Goal: Book appointment/travel/reservation

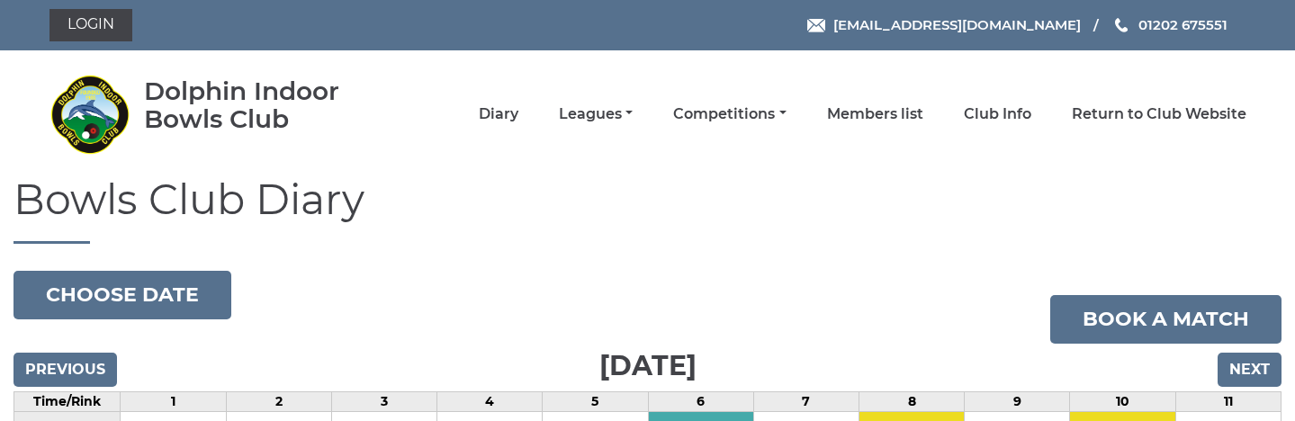
click at [749, 124] on li "Competitions Club competitions - Winter 2025/2026 Club competitions - Summer 20…" at bounding box center [709, 114] width 153 height 38
click at [753, 119] on link "Competitions" at bounding box center [729, 116] width 112 height 20
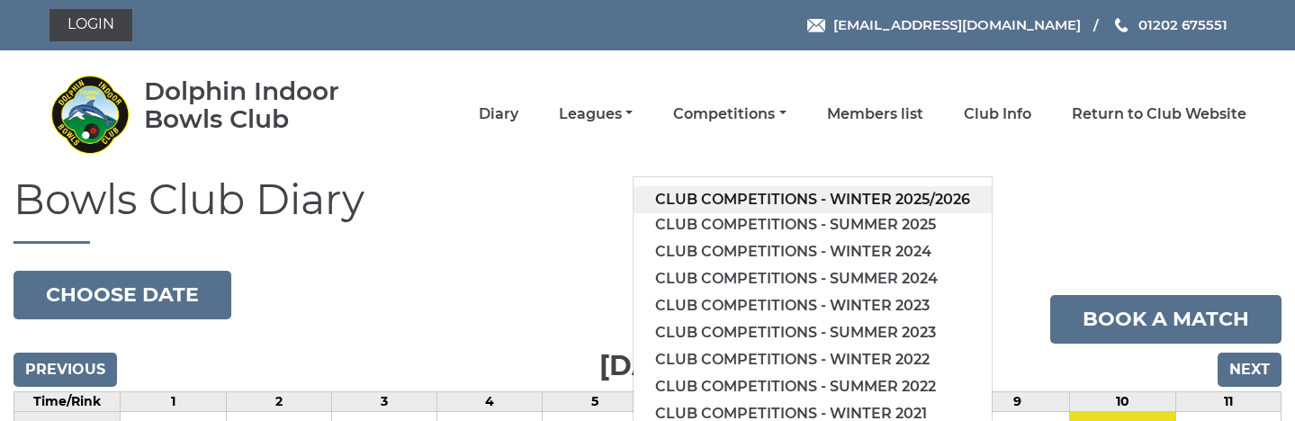
click at [768, 202] on link "Club competitions - Winter 2025/2026" at bounding box center [813, 199] width 358 height 27
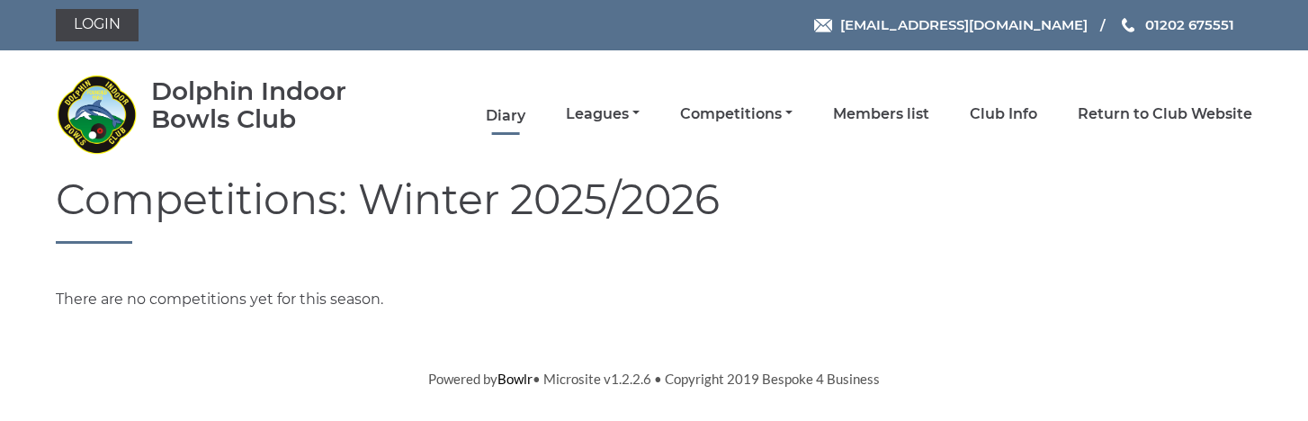
click at [508, 119] on link "Diary" at bounding box center [506, 116] width 40 height 20
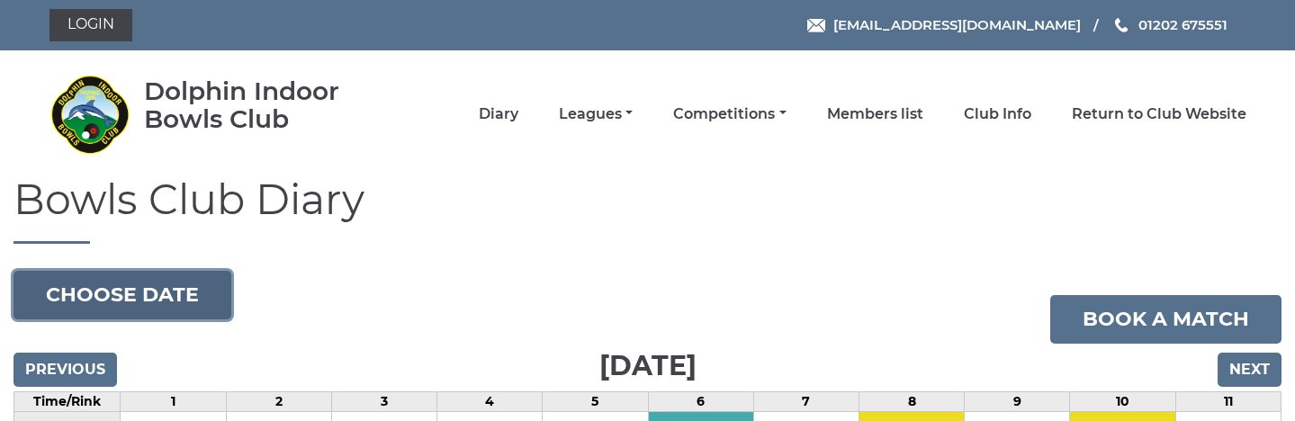
click at [146, 308] on button "Choose date" at bounding box center [122, 295] width 218 height 49
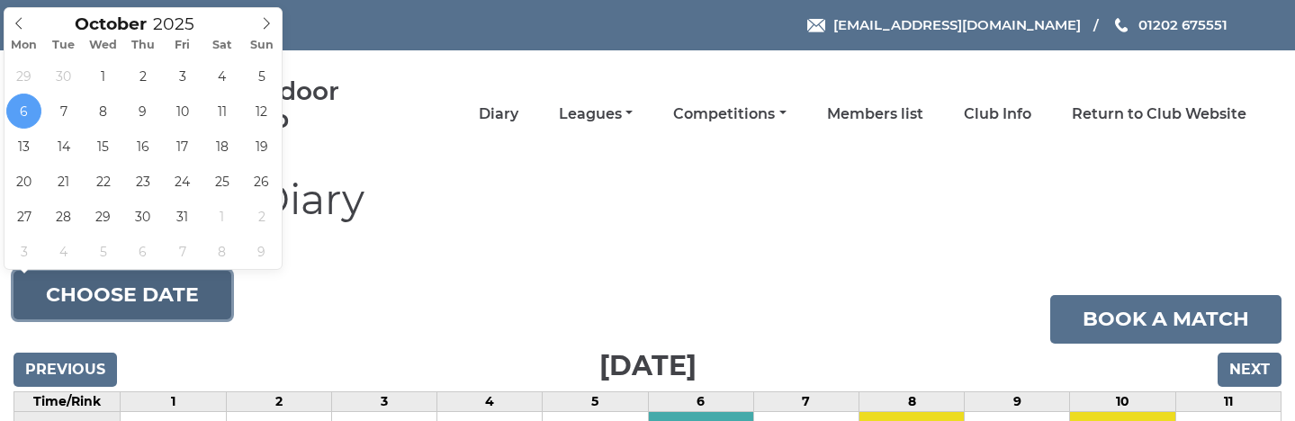
type input "2025-10-01"
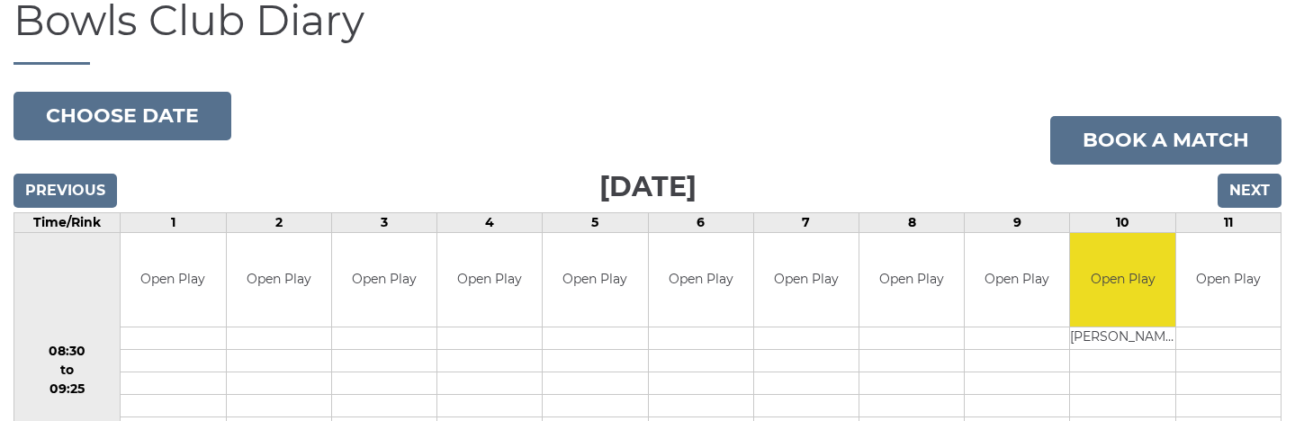
scroll to position [169, 0]
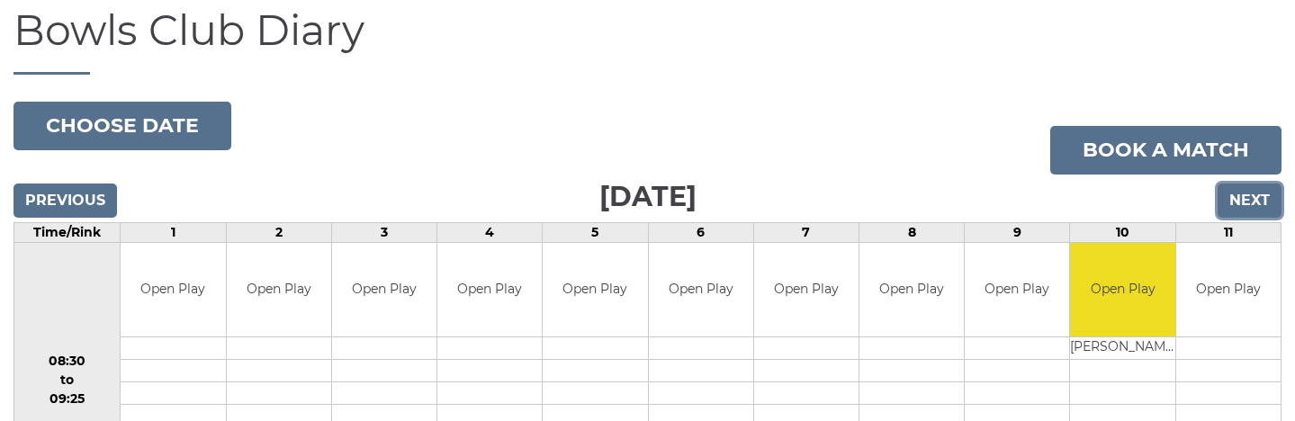
click at [1240, 192] on input "Next" at bounding box center [1250, 201] width 64 height 34
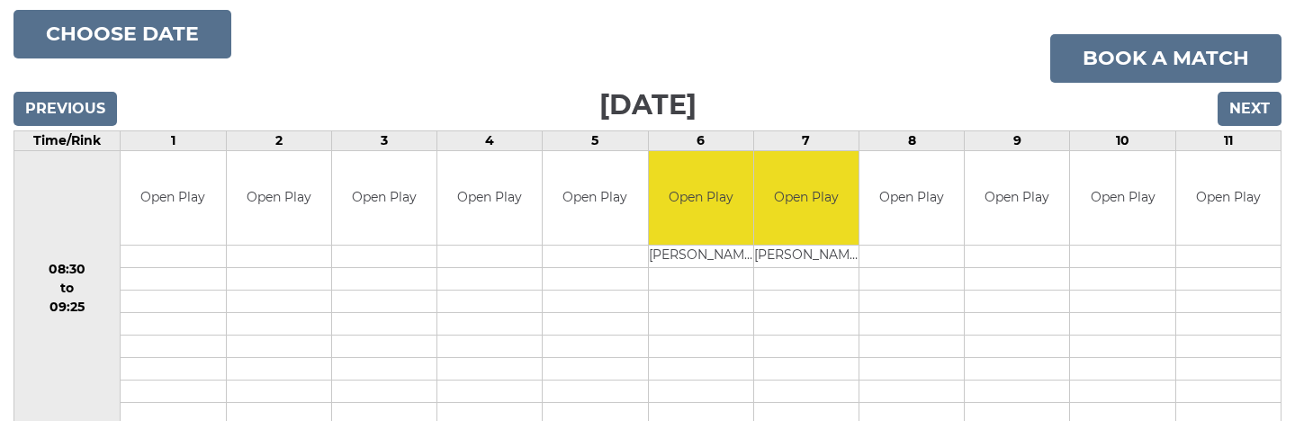
scroll to position [259, 0]
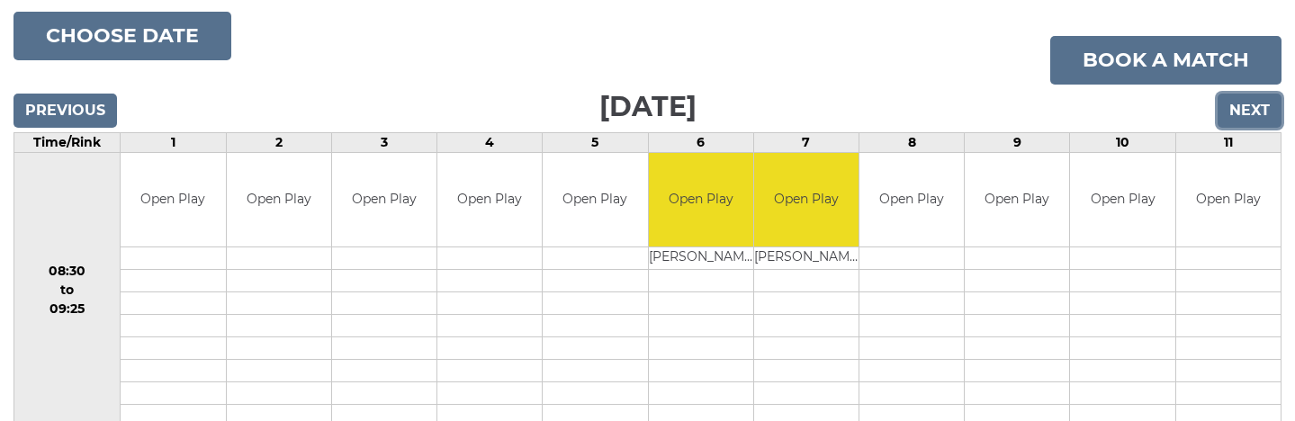
click at [1252, 108] on input "Next" at bounding box center [1250, 111] width 64 height 34
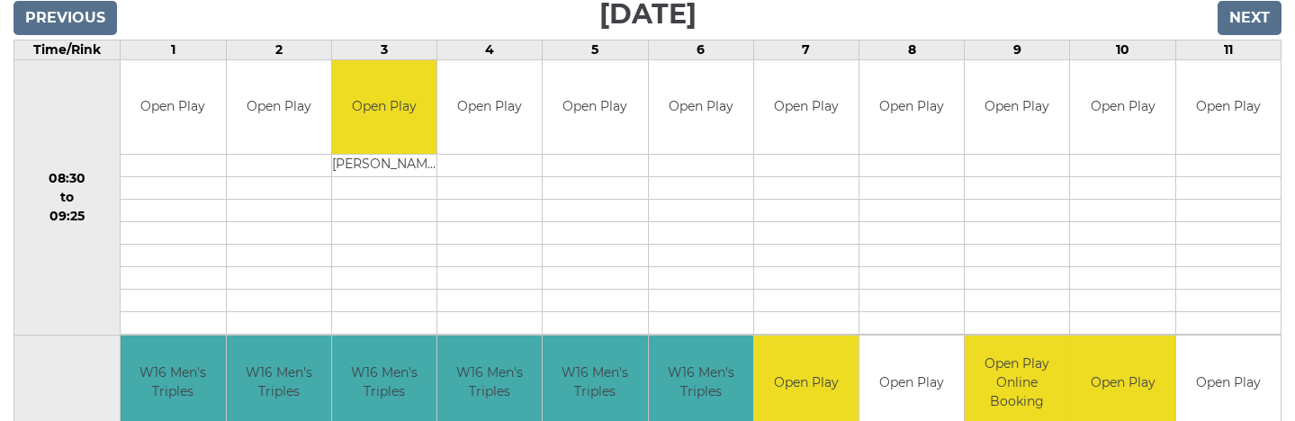
scroll to position [79, 0]
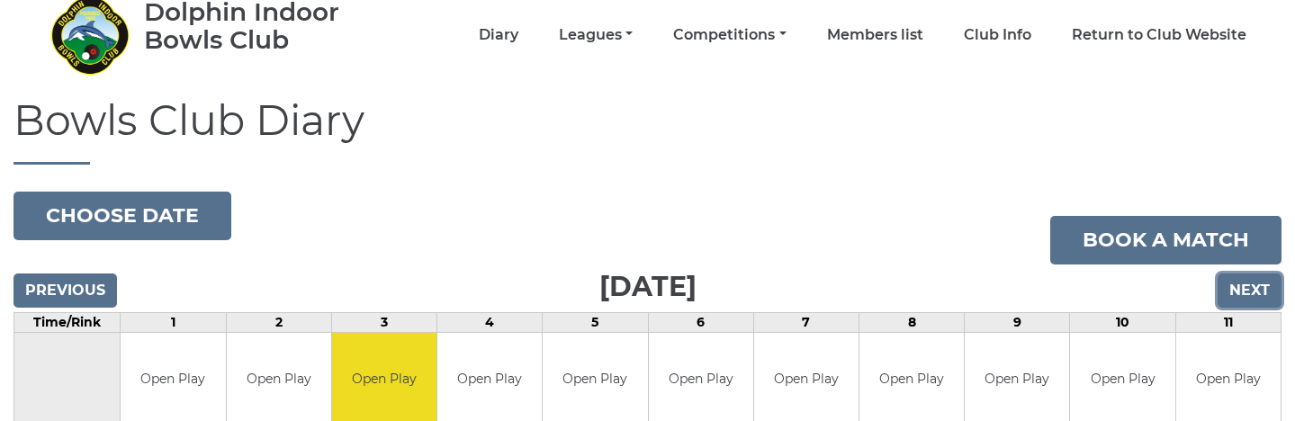
click at [1267, 294] on input "Next" at bounding box center [1250, 291] width 64 height 34
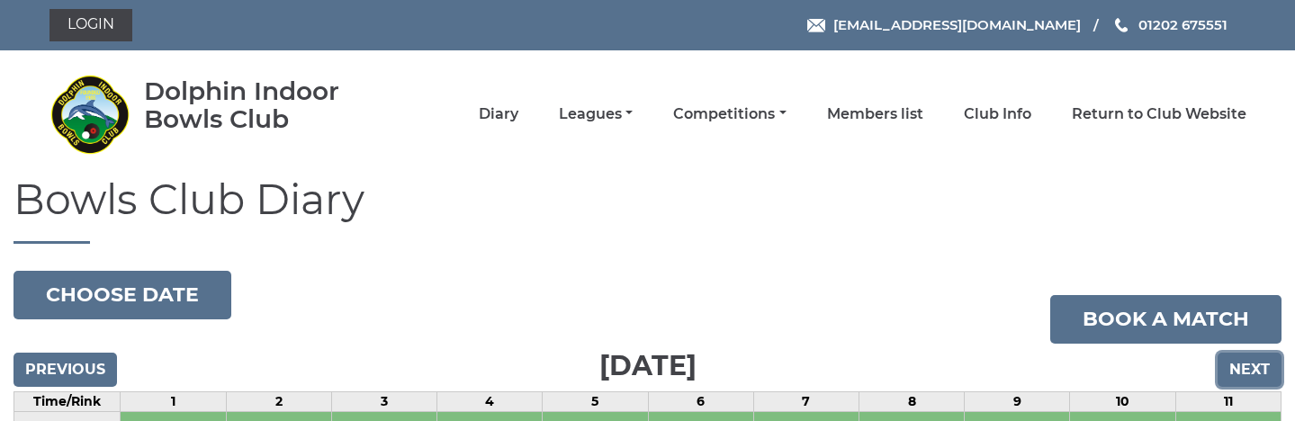
click at [1241, 358] on input "Next" at bounding box center [1250, 370] width 64 height 34
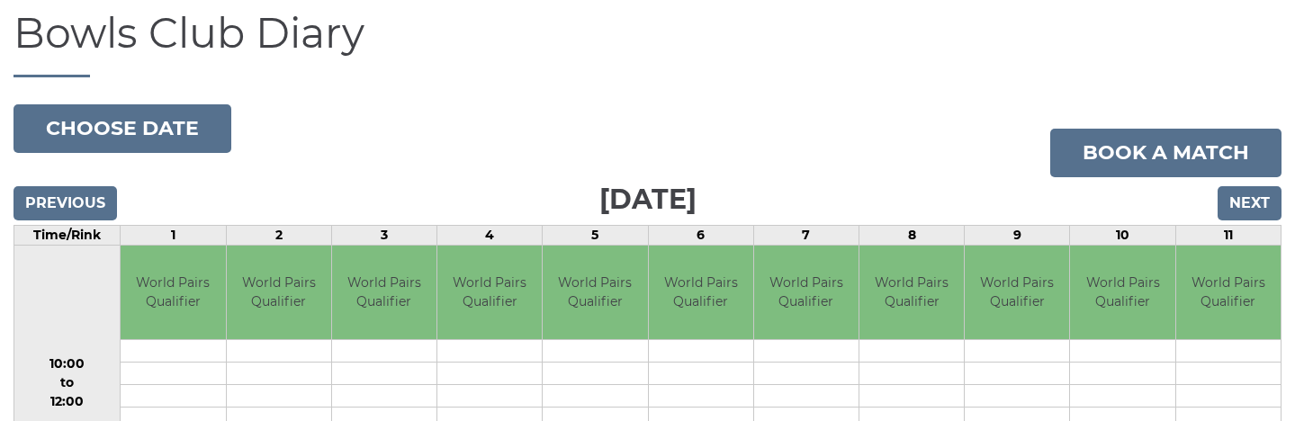
scroll to position [180, 0]
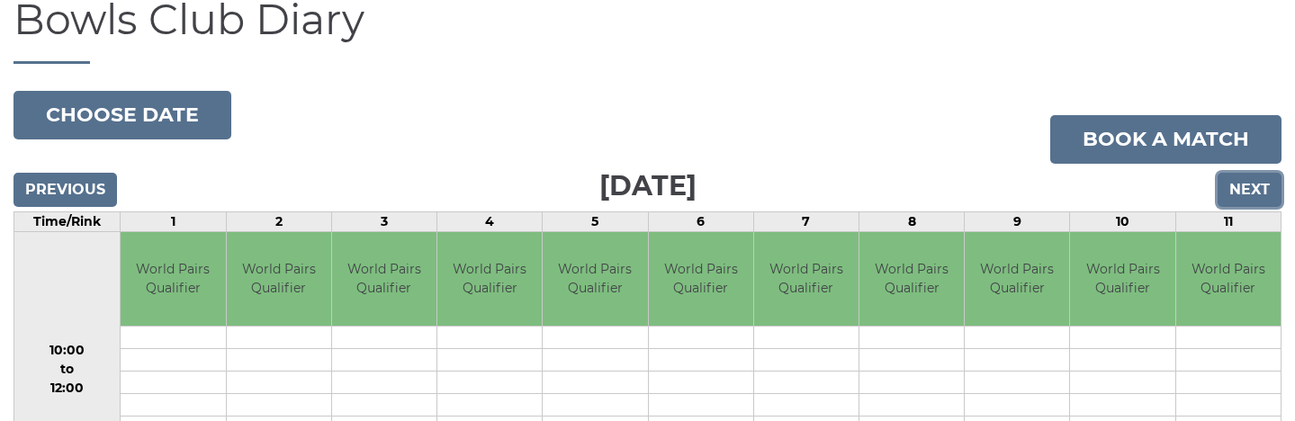
click at [1234, 201] on input "Next" at bounding box center [1250, 190] width 64 height 34
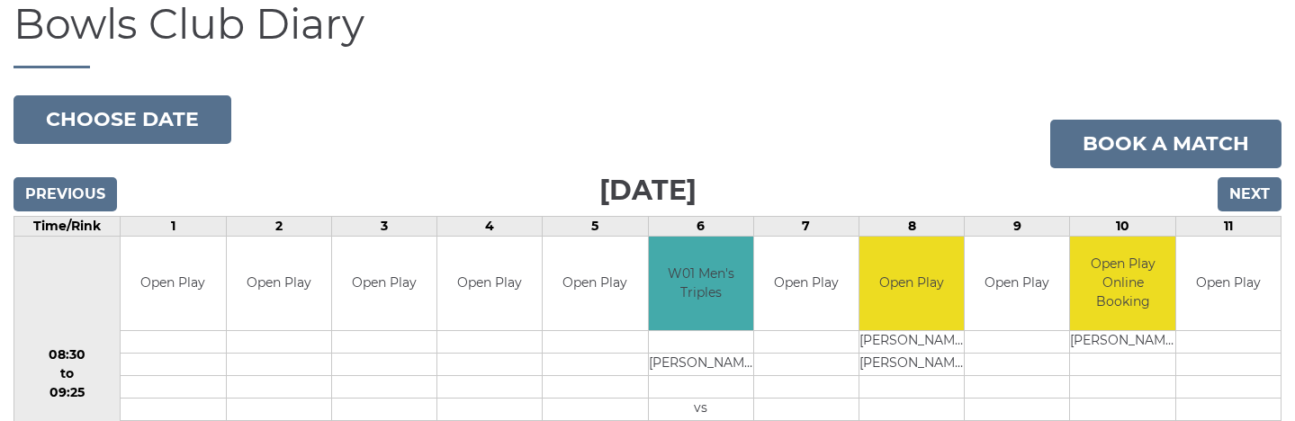
scroll to position [169, 0]
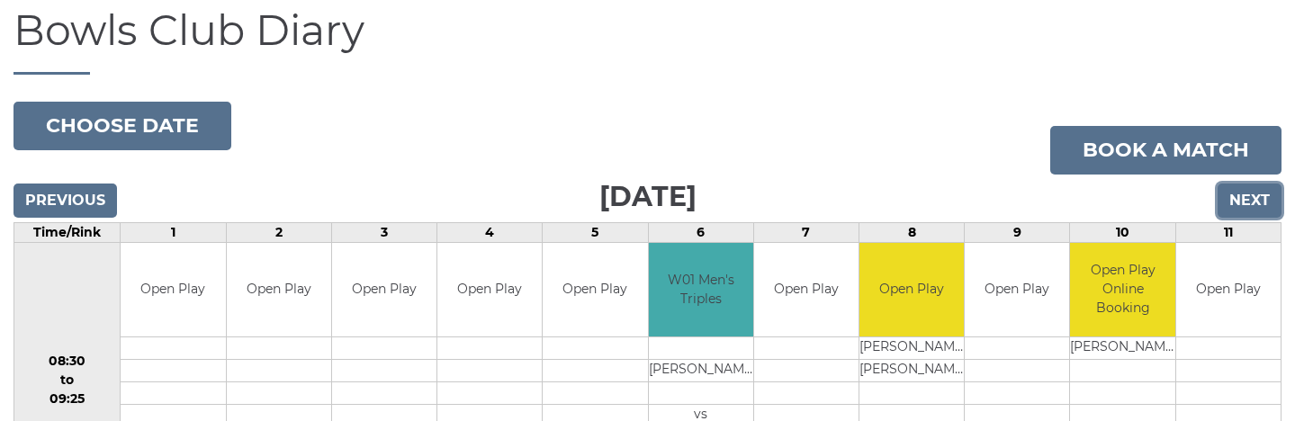
click at [1236, 194] on input "Next" at bounding box center [1250, 201] width 64 height 34
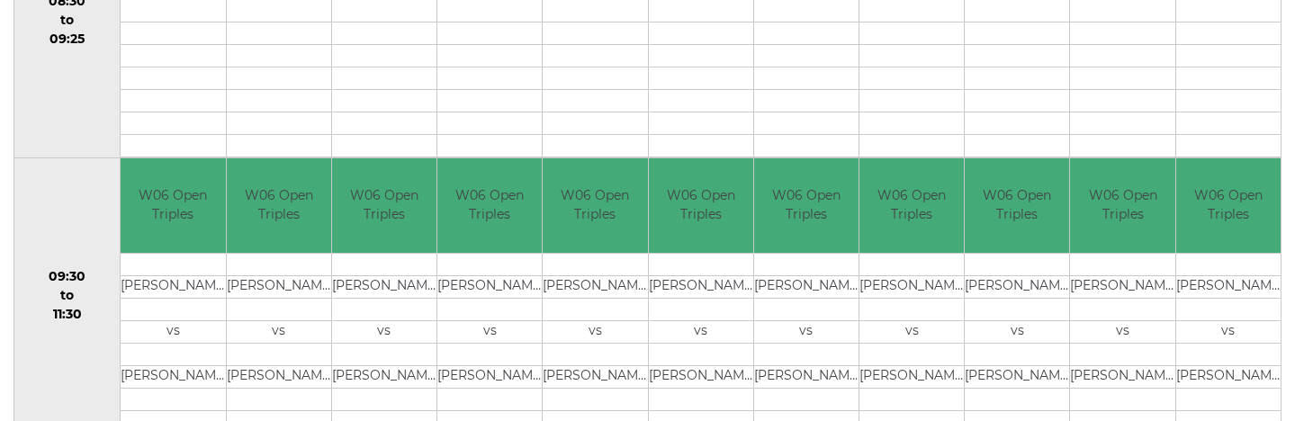
scroll to position [79, 0]
